Goal: Book appointment/travel/reservation

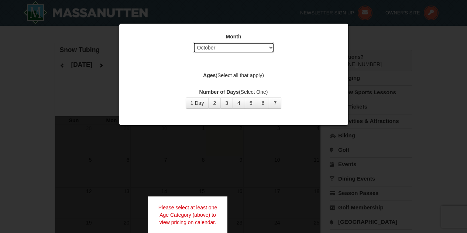
click at [265, 45] on select "Select October November December January February March April May June July Aug…" at bounding box center [233, 47] width 81 height 11
click at [193, 42] on select "Select October November December January February March April May June July Aug…" at bounding box center [233, 47] width 81 height 11
click at [198, 103] on button "1 Day" at bounding box center [197, 103] width 23 height 11
click at [224, 72] on label "Ages (Select all that apply)" at bounding box center [234, 75] width 211 height 7
click at [269, 74] on label "Ages (Select all that apply)" at bounding box center [234, 75] width 211 height 7
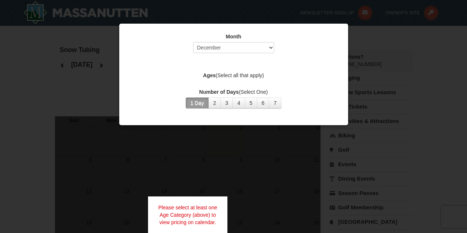
click at [364, 142] on div at bounding box center [233, 116] width 467 height 233
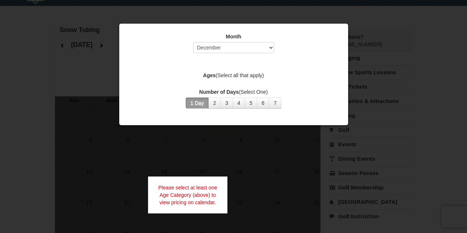
scroll to position [18, 0]
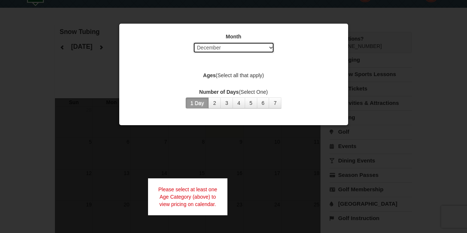
click at [259, 48] on select "Select October November December January February March April May June July Aug…" at bounding box center [233, 47] width 81 height 11
select select "2"
click at [193, 42] on select "Select October November December January February March April May June July Aug…" at bounding box center [233, 47] width 81 height 11
click at [251, 54] on div "Month Select October November December January February March April May June Ju…" at bounding box center [234, 45] width 211 height 24
